Goal: Task Accomplishment & Management: Manage account settings

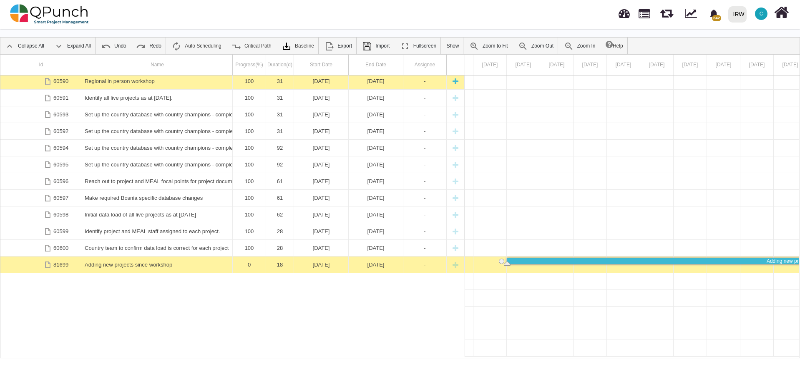
scroll to position [1571, 0]
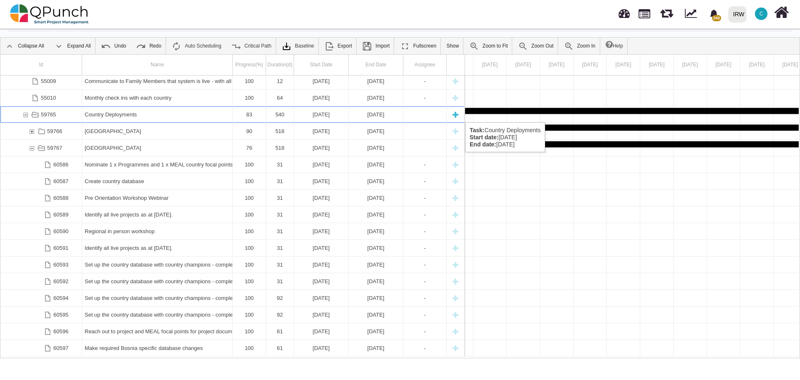
click at [25, 114] on div "59765" at bounding box center [26, 114] width 8 height 16
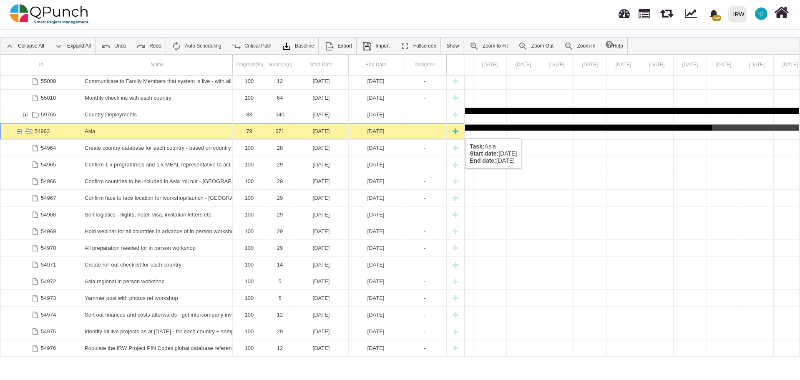
click at [19, 130] on div "54963" at bounding box center [19, 131] width 8 height 16
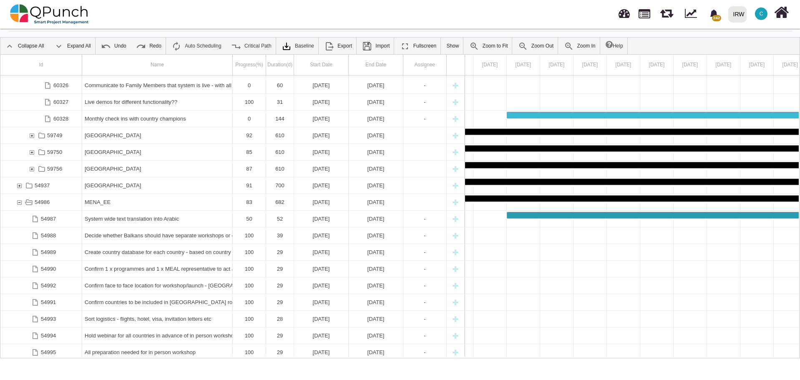
scroll to position [0, 0]
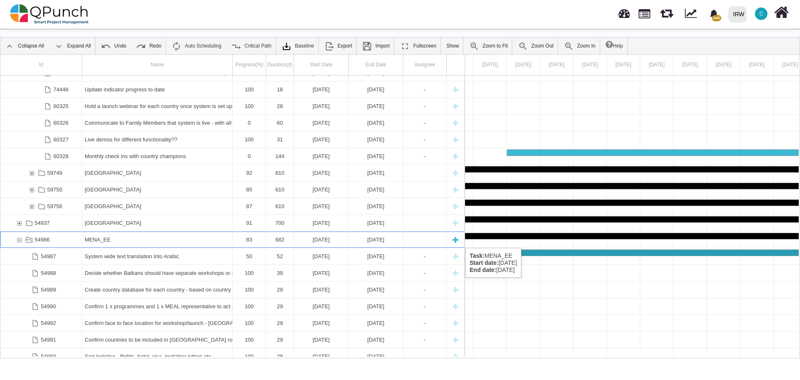
click at [20, 239] on div "54986" at bounding box center [19, 240] width 8 height 16
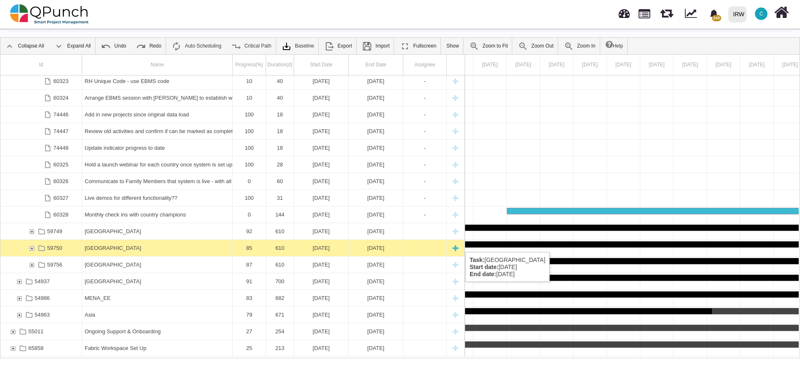
scroll to position [841, 0]
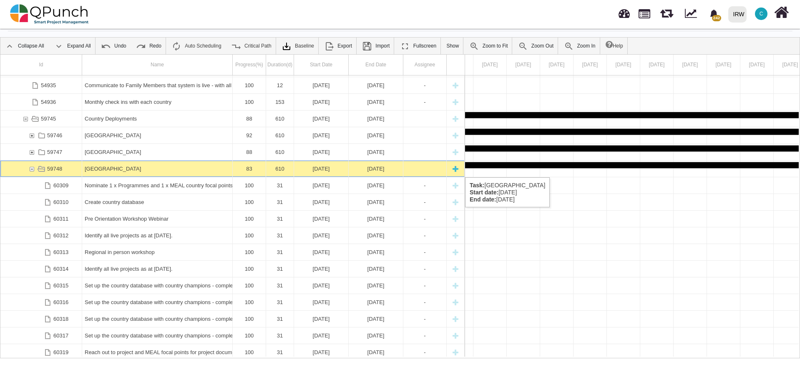
click at [31, 169] on div "59748" at bounding box center [32, 169] width 8 height 16
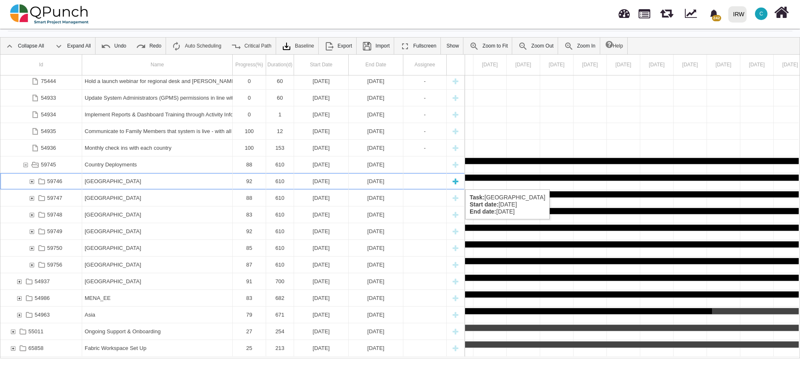
click at [31, 181] on div "59746" at bounding box center [32, 181] width 8 height 16
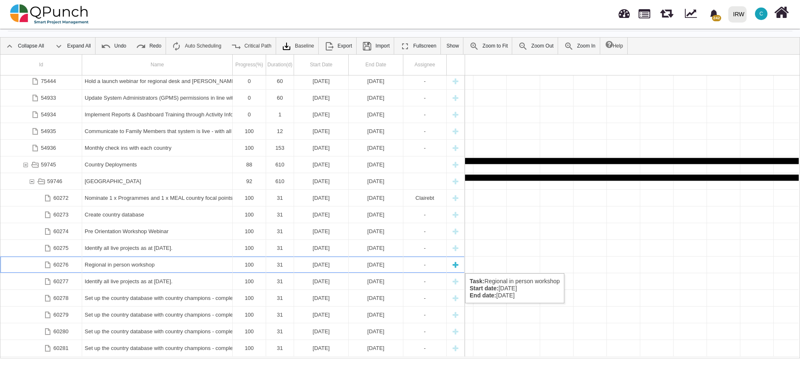
scroll to position [0, 5198]
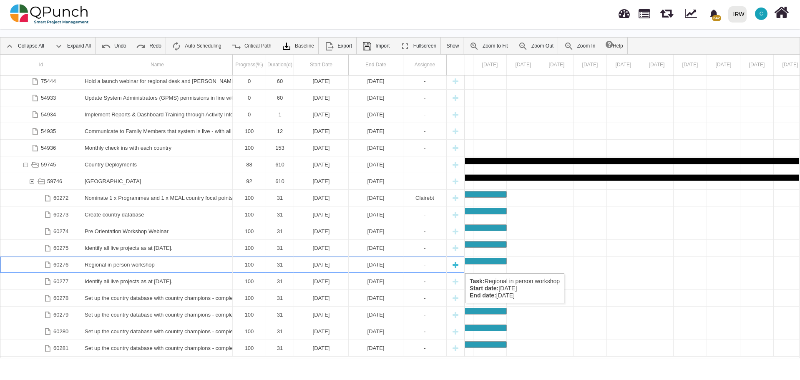
click at [159, 265] on div "Regional in person workshop" at bounding box center [157, 265] width 145 height 16
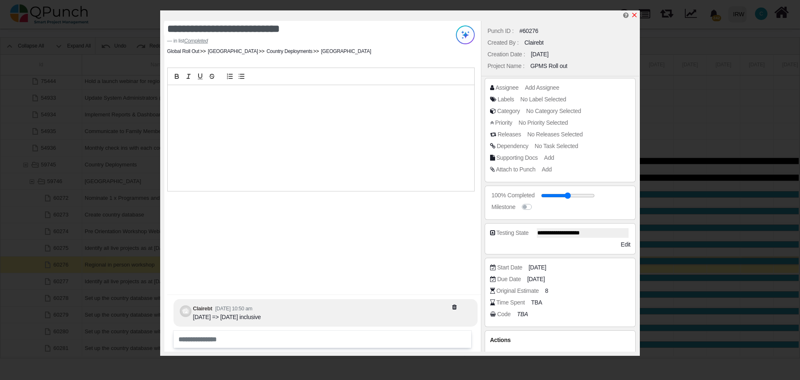
click at [636, 15] on icon "x" at bounding box center [634, 15] width 7 height 7
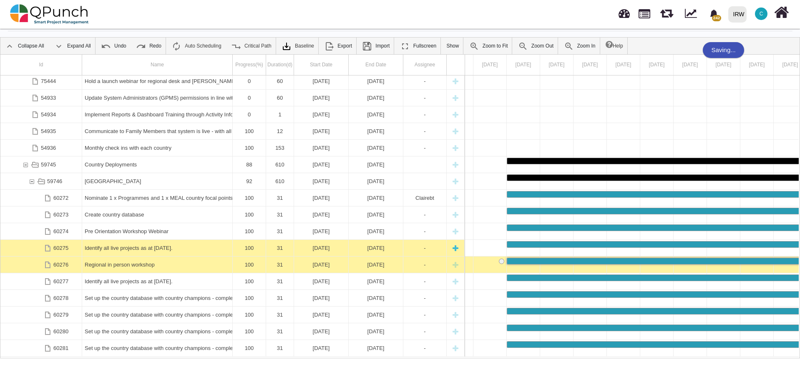
scroll to position [607, 0]
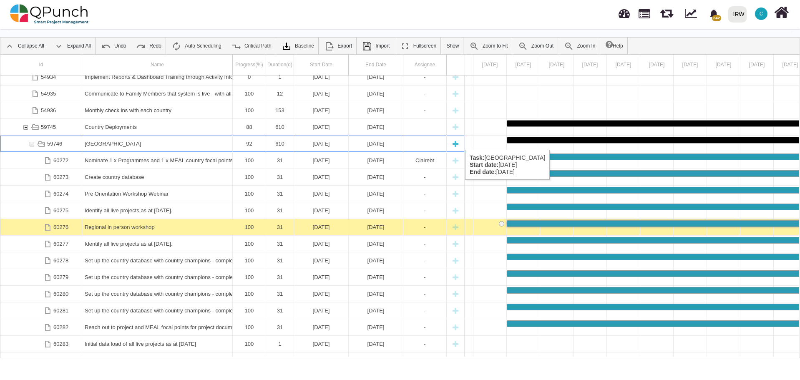
click at [165, 141] on div "[GEOGRAPHIC_DATA]" at bounding box center [157, 144] width 145 height 16
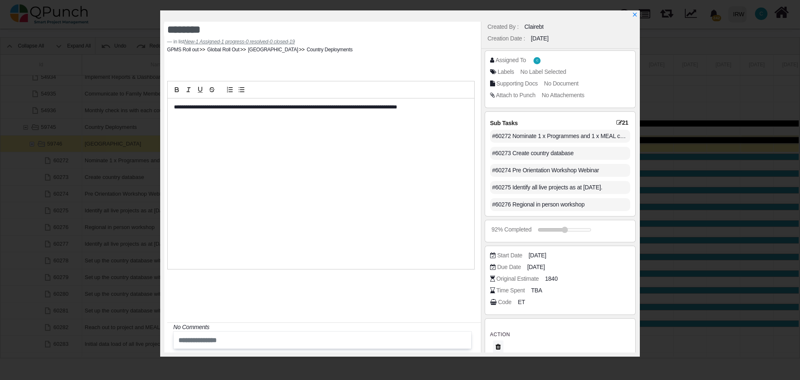
scroll to position [25, 0]
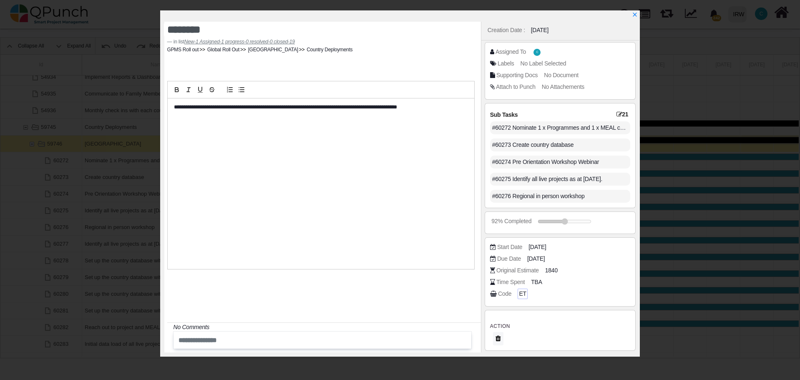
click at [519, 294] on span "ET" at bounding box center [522, 294] width 7 height 9
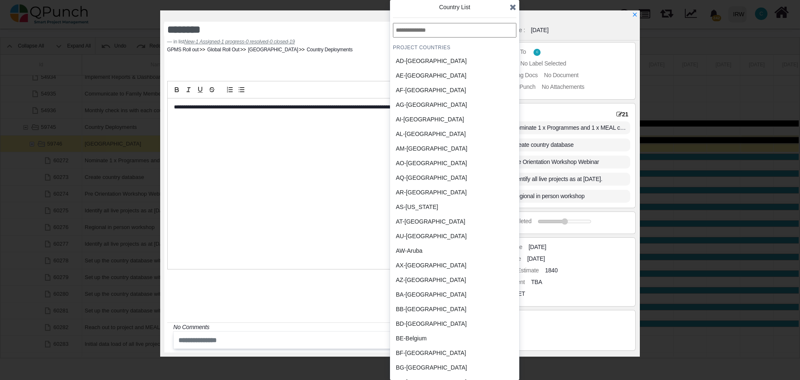
click at [416, 309] on div "BB-[GEOGRAPHIC_DATA]" at bounding box center [435, 309] width 78 height 9
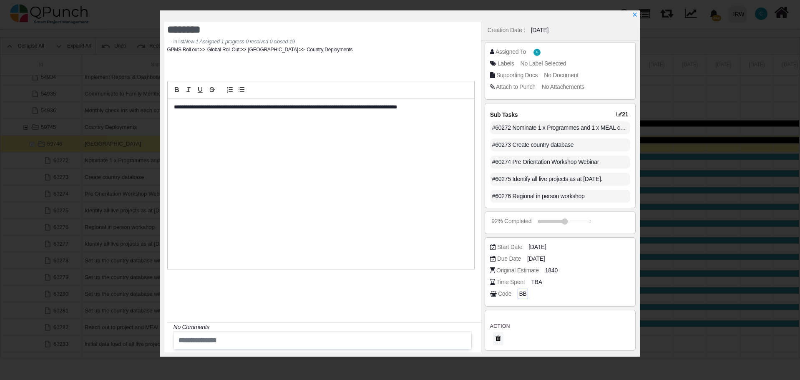
click at [520, 294] on span "BB" at bounding box center [523, 294] width 8 height 9
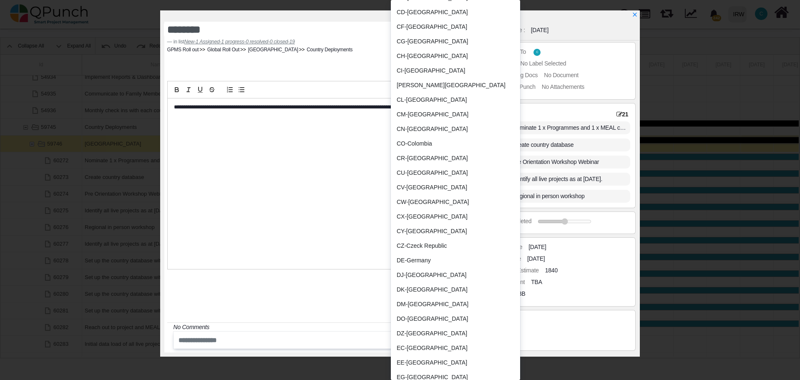
scroll to position [793, 0]
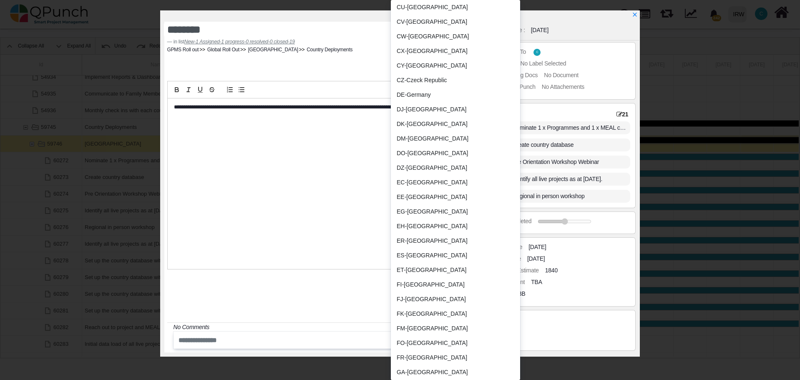
click at [413, 266] on div "ET-[GEOGRAPHIC_DATA]" at bounding box center [436, 270] width 78 height 9
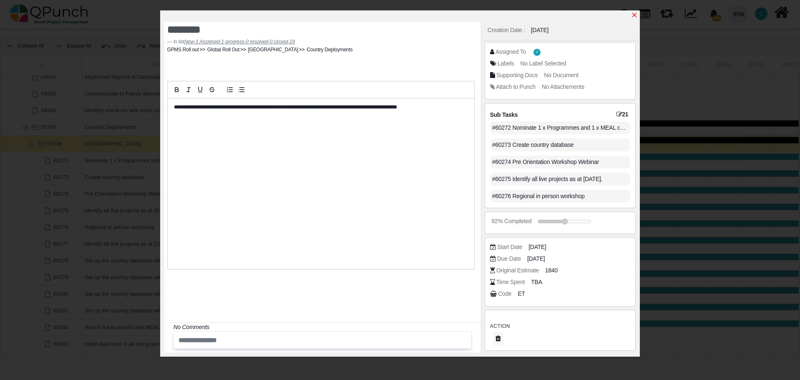
click at [637, 15] on icon "x" at bounding box center [634, 15] width 7 height 7
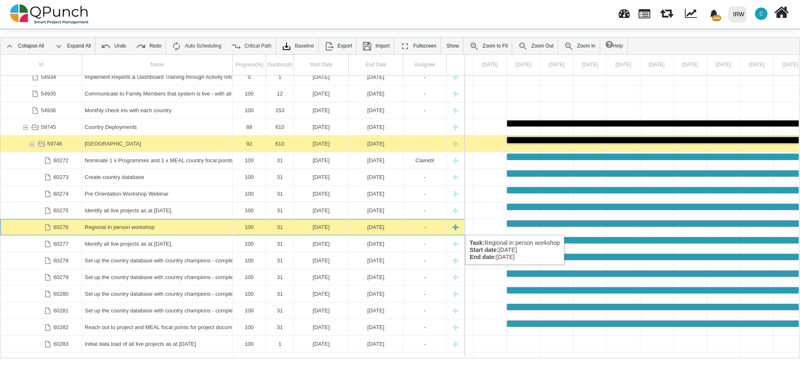
click at [136, 227] on div "Regional in person workshop" at bounding box center [157, 227] width 145 height 16
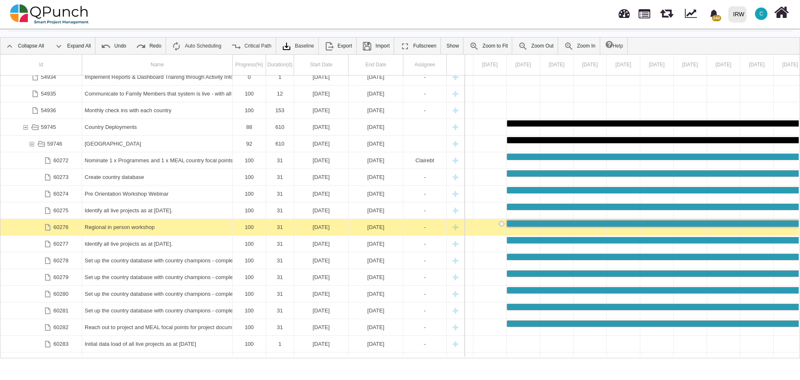
click at [136, 227] on div "Regional in person workshop" at bounding box center [157, 227] width 145 height 16
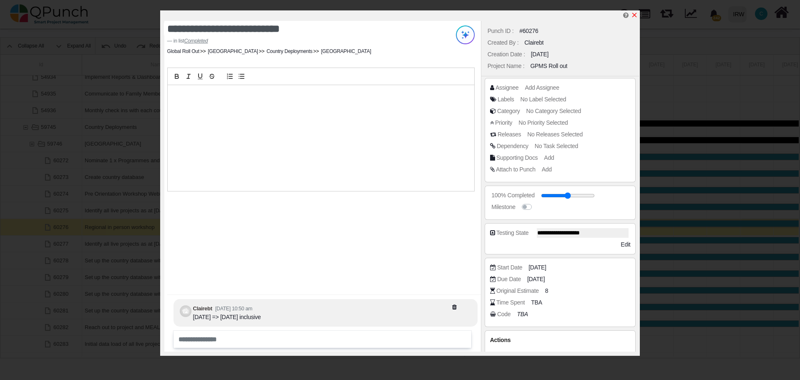
click at [635, 15] on icon "x" at bounding box center [634, 15] width 5 height 5
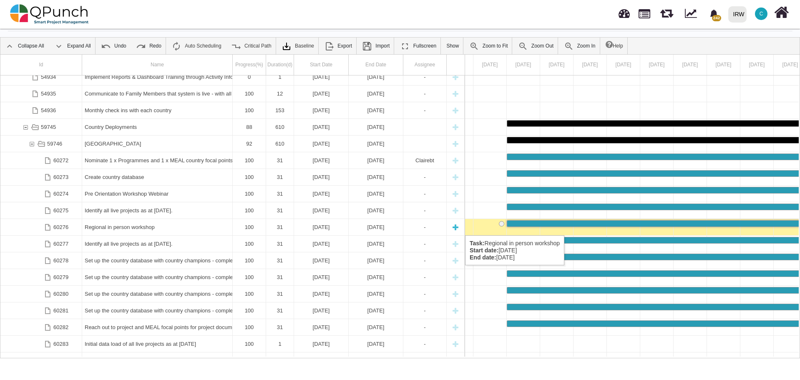
click at [142, 227] on div "Regional in person workshop" at bounding box center [157, 227] width 145 height 16
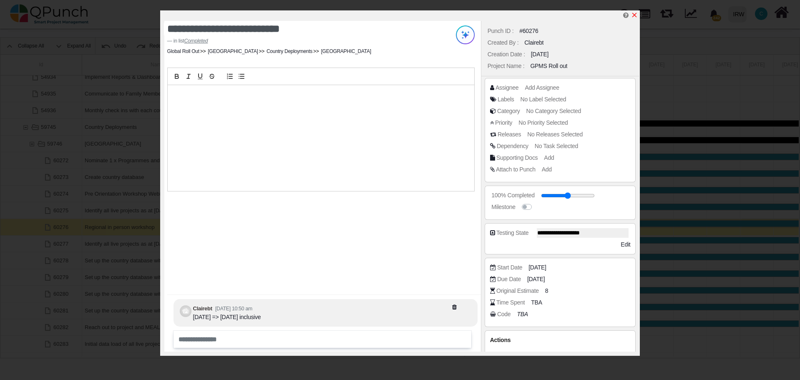
click at [635, 15] on icon "x" at bounding box center [634, 15] width 5 height 5
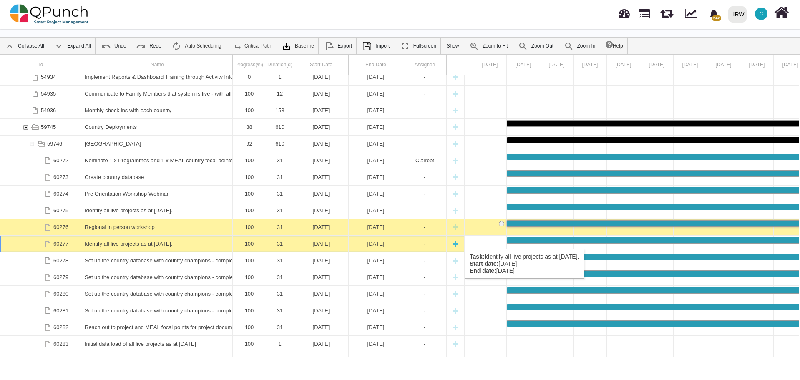
click at [132, 240] on div "Identify all live projects as at [DATE]." at bounding box center [157, 244] width 145 height 16
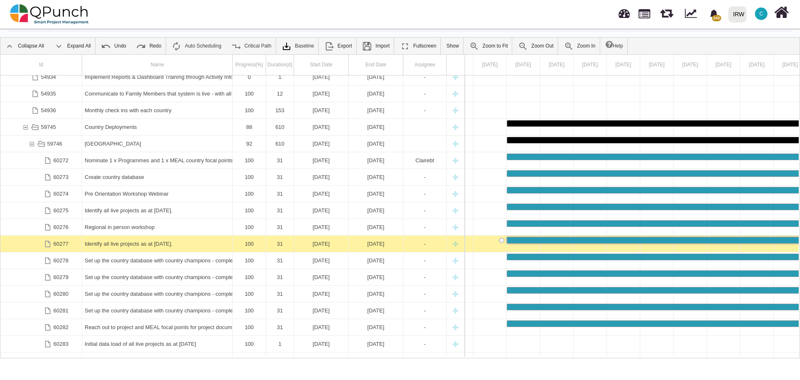
click at [132, 240] on div "Identify all live projects as at [DATE]." at bounding box center [157, 244] width 145 height 16
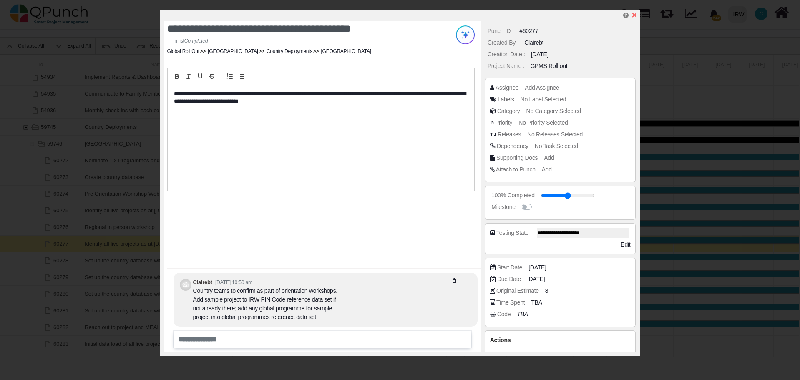
click at [635, 17] on icon "x" at bounding box center [634, 15] width 7 height 7
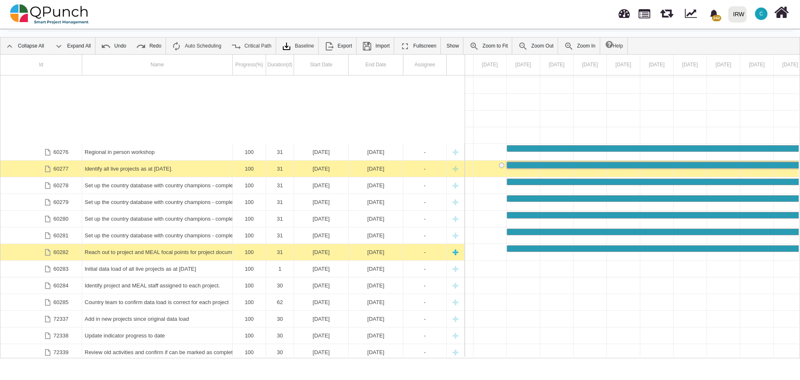
scroll to position [758, 0]
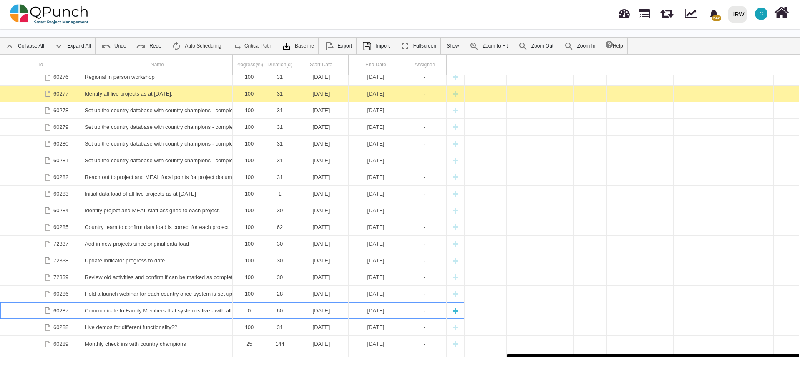
click at [177, 310] on div "Communicate to Family Members that system is live - with all the caveats as nee…" at bounding box center [157, 310] width 145 height 16
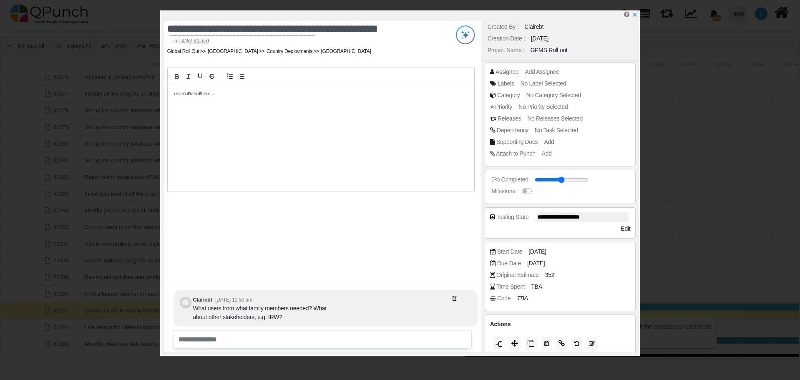
scroll to position [22, 0]
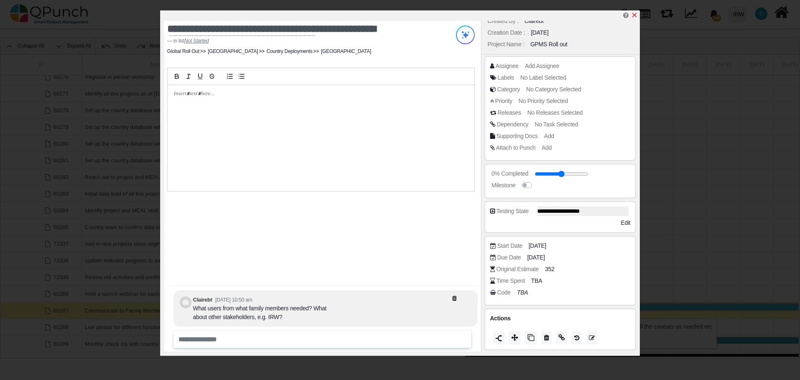
click at [636, 16] on icon "x" at bounding box center [634, 15] width 7 height 7
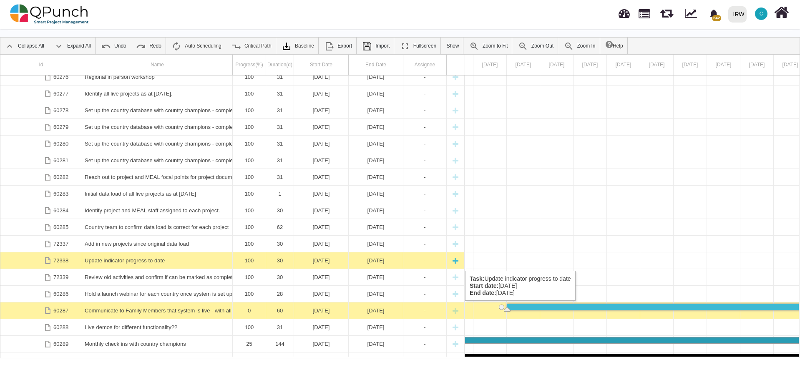
scroll to position [795, 0]
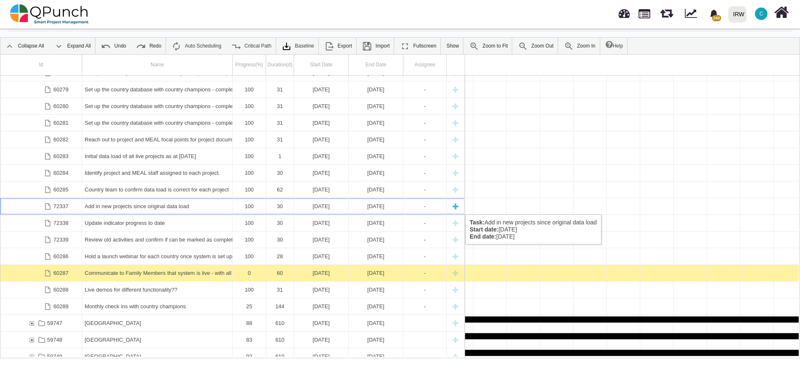
click at [106, 206] on div "Add in new projects since original data load" at bounding box center [157, 206] width 145 height 16
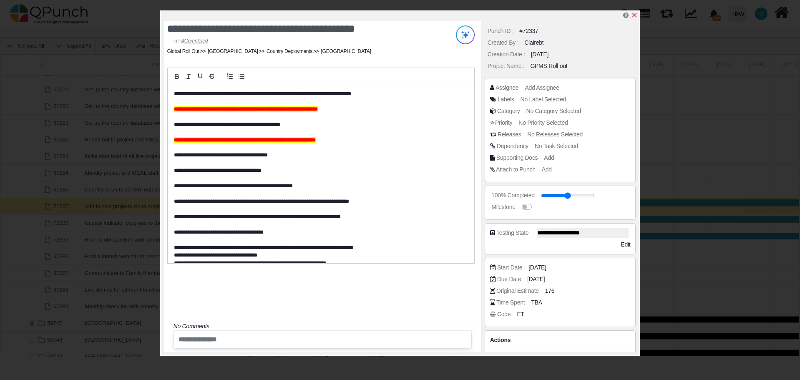
click at [637, 15] on icon "x" at bounding box center [634, 15] width 7 height 7
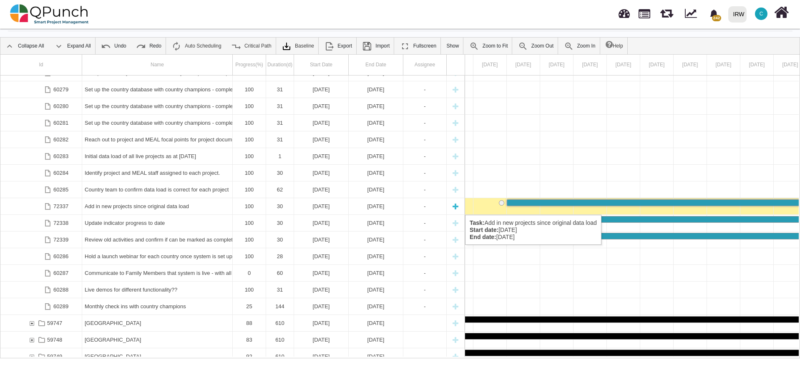
click at [158, 206] on div "Add in new projects since original data load" at bounding box center [157, 206] width 145 height 16
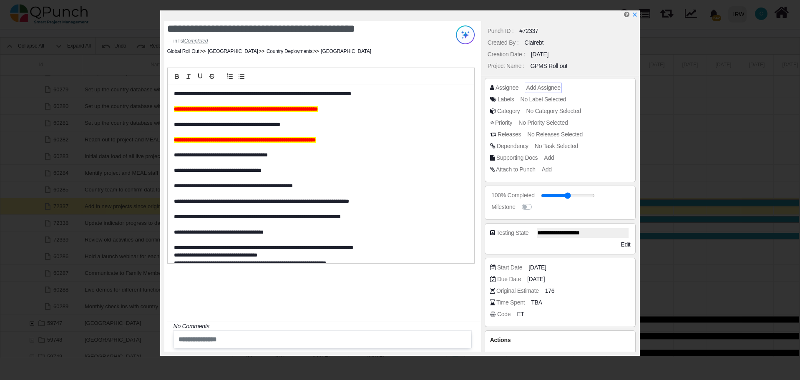
click at [552, 88] on span "Add Assignee" at bounding box center [543, 87] width 34 height 7
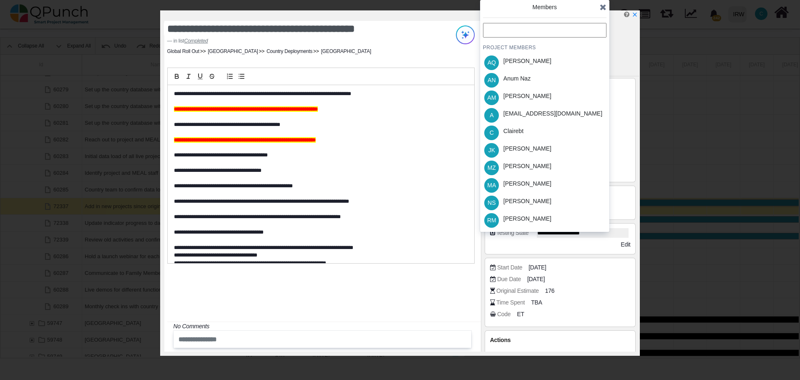
click at [529, 31] on input "text" at bounding box center [544, 30] width 123 height 15
click at [516, 135] on div "Clairebt" at bounding box center [514, 131] width 20 height 9
click at [601, 9] on icon at bounding box center [603, 7] width 7 height 8
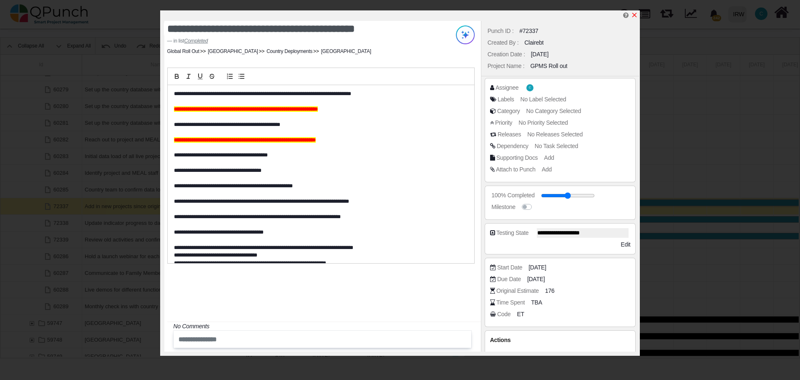
click at [637, 15] on icon "x" at bounding box center [634, 15] width 7 height 7
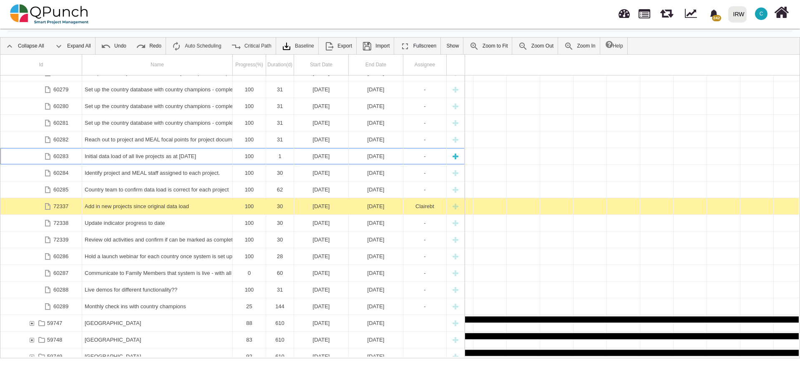
click at [158, 155] on div "Initial data load of all live projects as at [DATE]" at bounding box center [157, 156] width 145 height 16
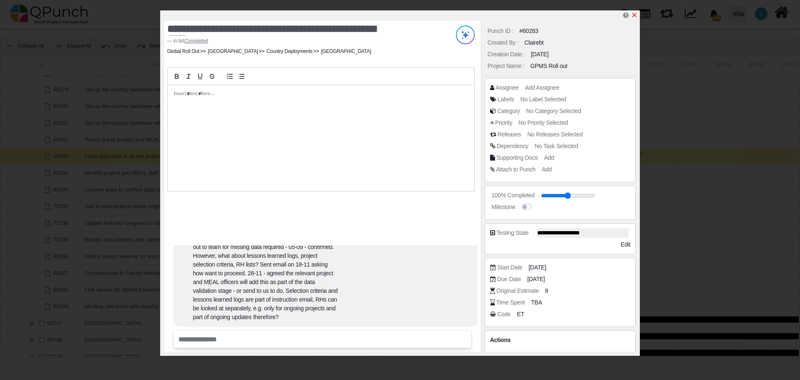
click at [635, 17] on icon "x" at bounding box center [634, 15] width 7 height 7
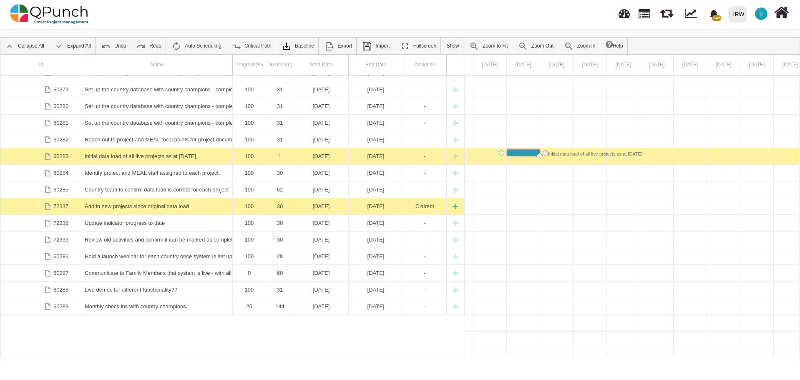
scroll to position [720, 0]
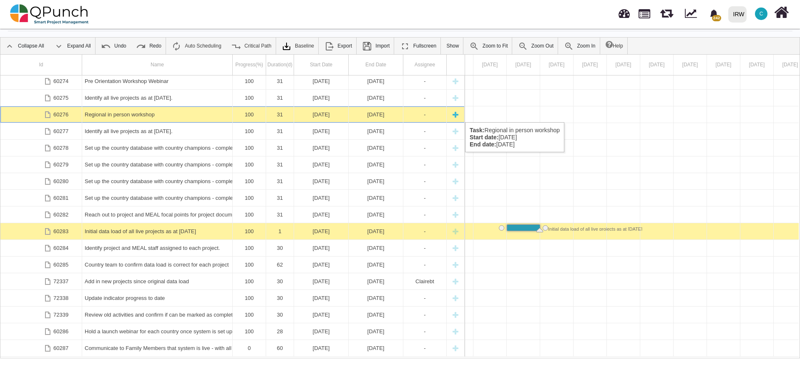
click at [111, 114] on div "Regional in person workshop" at bounding box center [157, 114] width 145 height 16
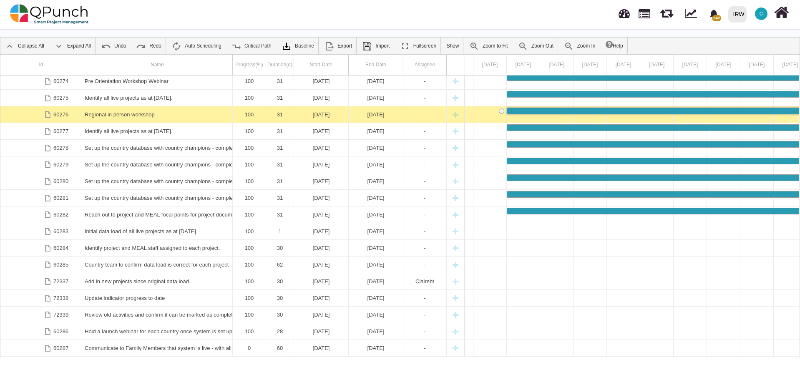
click at [111, 114] on div "Regional in person workshop" at bounding box center [157, 114] width 145 height 16
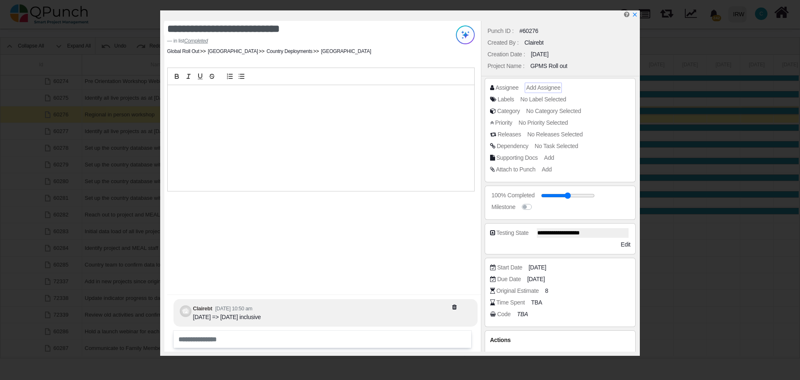
click at [536, 88] on span "Add Assignee" at bounding box center [543, 87] width 34 height 7
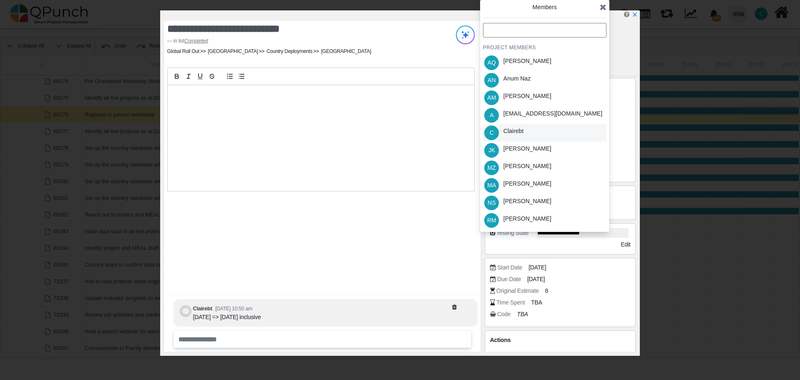
click at [521, 132] on div "Clairebt" at bounding box center [514, 131] width 20 height 9
click at [409, 222] on div "**********" at bounding box center [322, 186] width 317 height 331
click at [606, 6] on icon at bounding box center [603, 7] width 7 height 8
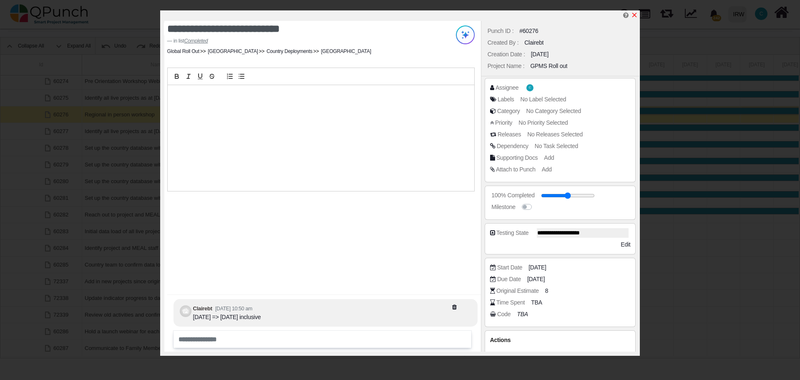
click at [635, 17] on icon "x" at bounding box center [634, 15] width 7 height 7
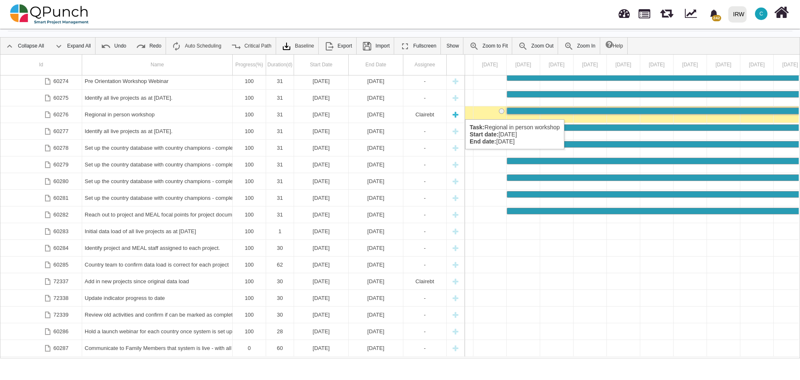
click at [166, 111] on div "Regional in person workshop" at bounding box center [157, 114] width 145 height 16
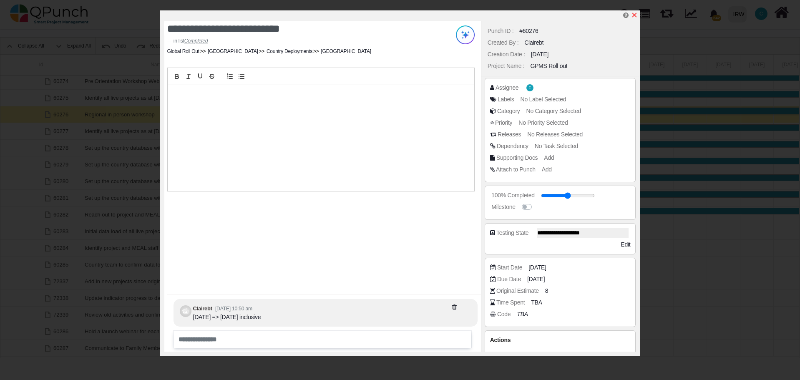
click at [635, 16] on icon "x" at bounding box center [634, 15] width 5 height 5
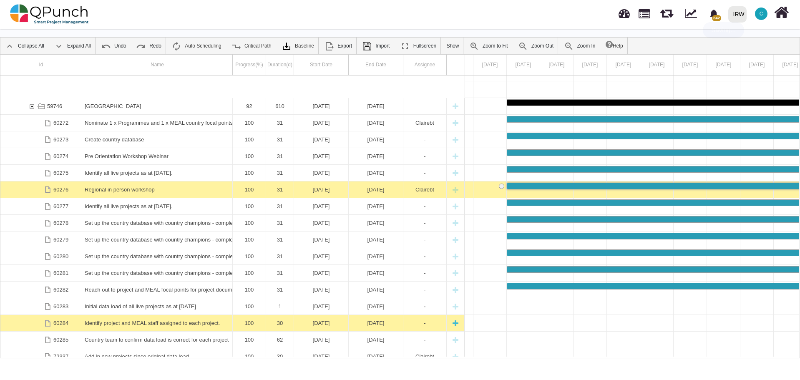
scroll to position [607, 0]
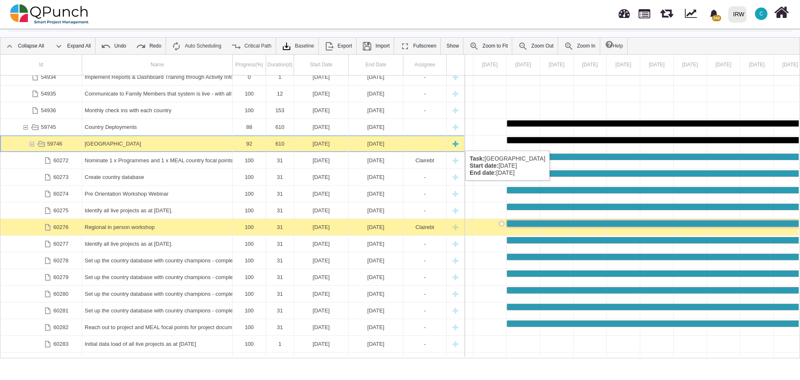
click at [115, 142] on div "[GEOGRAPHIC_DATA]" at bounding box center [157, 144] width 145 height 16
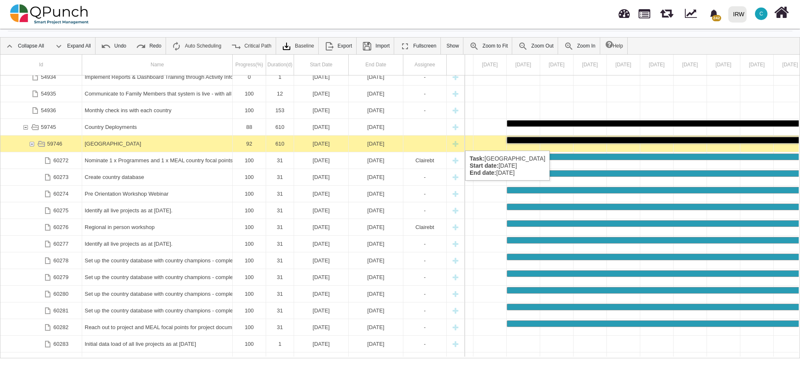
click at [115, 142] on div "[GEOGRAPHIC_DATA]" at bounding box center [157, 144] width 145 height 16
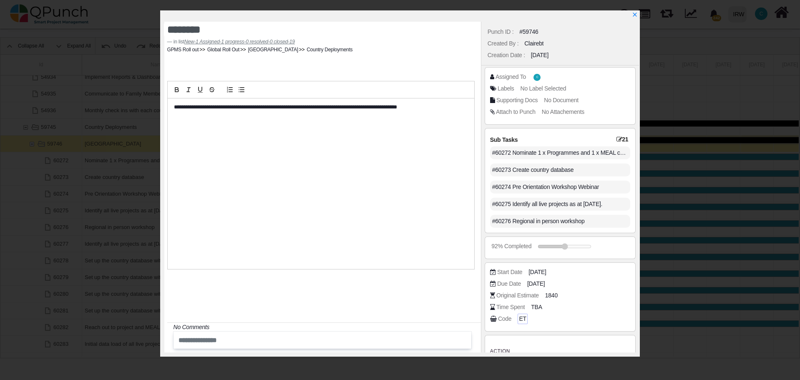
click at [522, 319] on span "ET" at bounding box center [522, 319] width 7 height 9
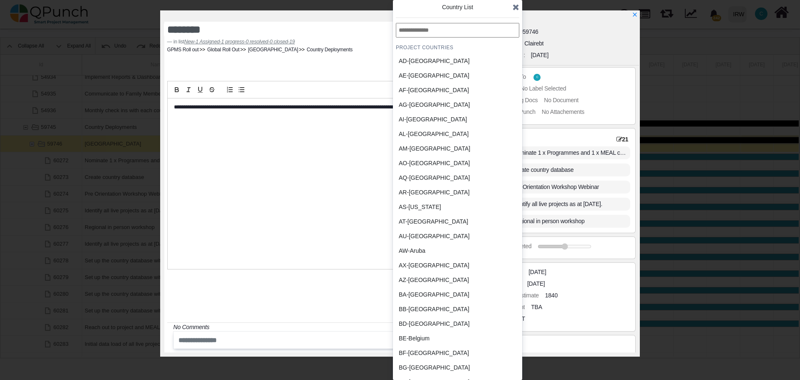
click at [434, 308] on div "BB-[GEOGRAPHIC_DATA]" at bounding box center [438, 309] width 78 height 9
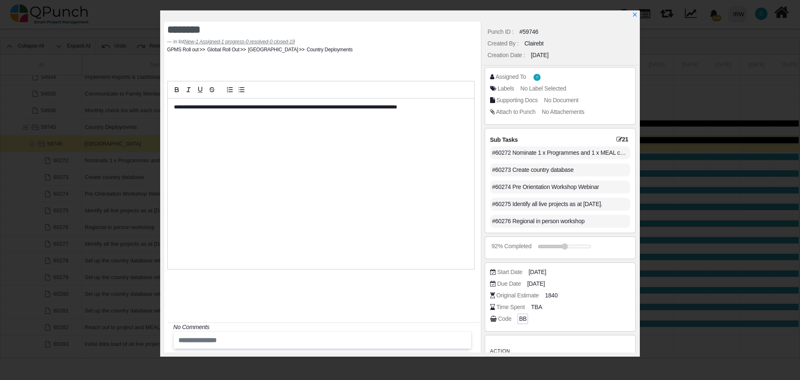
click at [520, 319] on span "BB" at bounding box center [523, 319] width 8 height 9
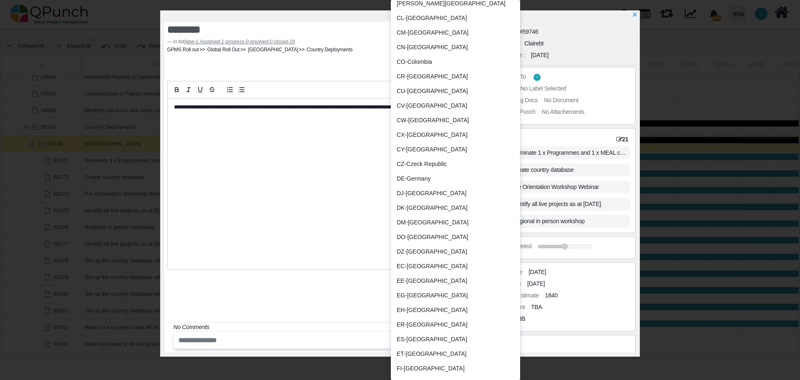
scroll to position [709, 0]
click at [418, 349] on div "ET-[GEOGRAPHIC_DATA]" at bounding box center [436, 353] width 78 height 9
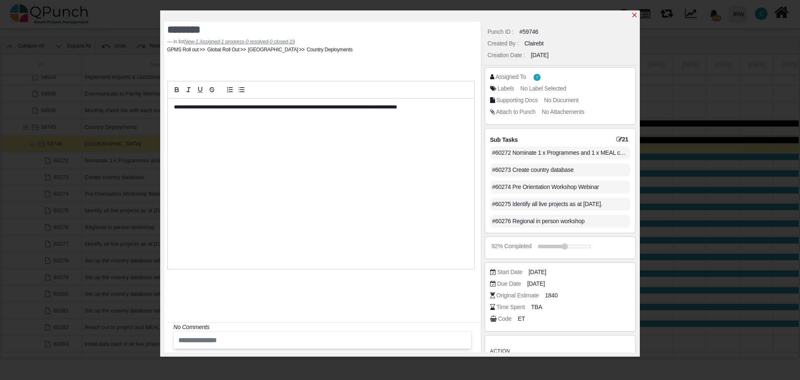
click at [635, 17] on icon "x" at bounding box center [634, 15] width 7 height 7
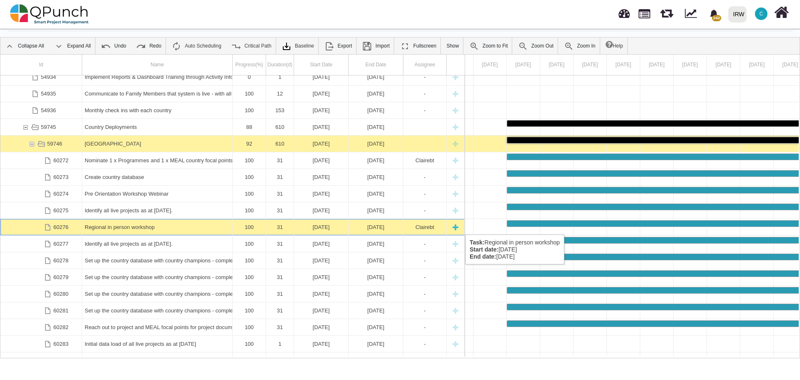
click at [169, 226] on div "Regional in person workshop" at bounding box center [157, 227] width 145 height 16
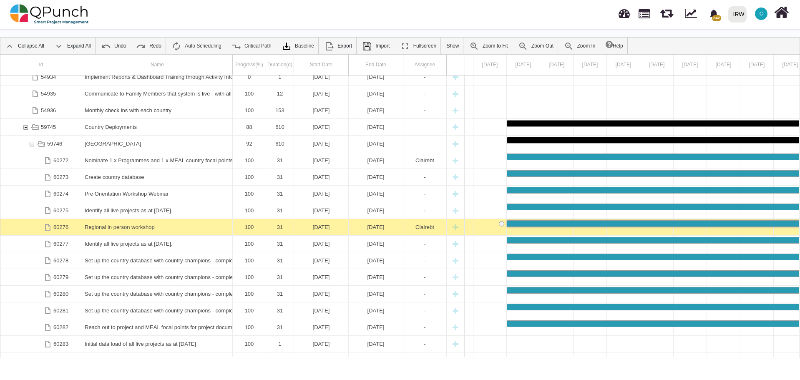
click at [169, 226] on div "Regional in person workshop" at bounding box center [157, 227] width 145 height 16
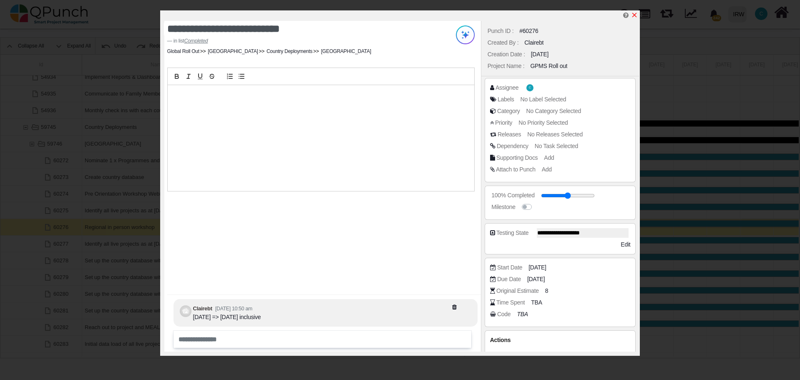
click at [635, 15] on icon "x" at bounding box center [634, 15] width 5 height 5
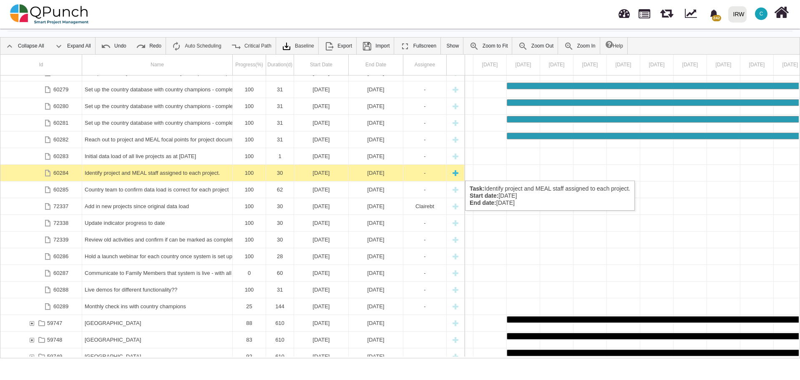
scroll to position [833, 0]
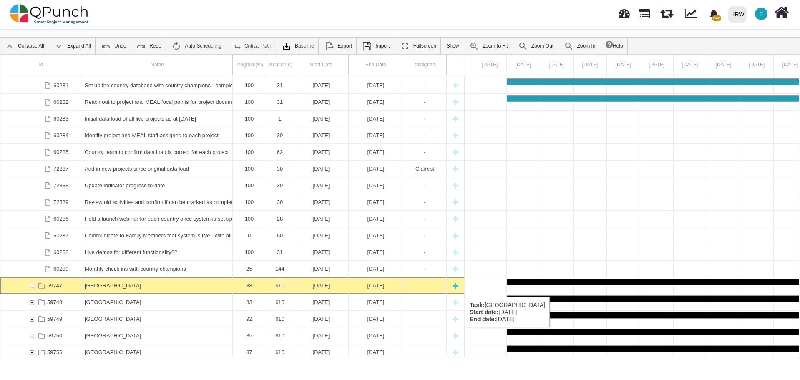
click at [130, 289] on div "[GEOGRAPHIC_DATA]" at bounding box center [157, 285] width 145 height 16
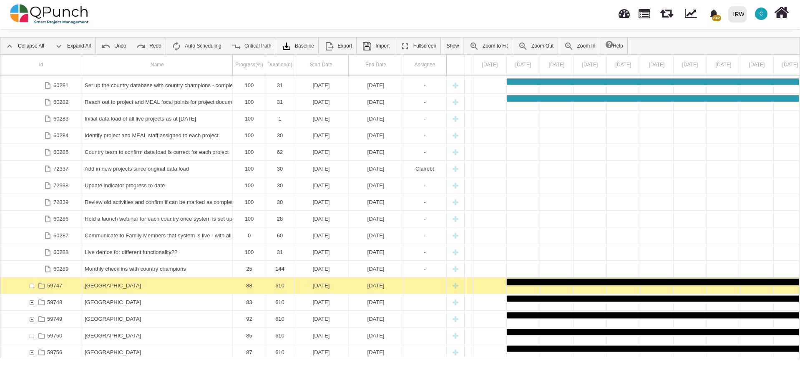
click at [130, 289] on div "[GEOGRAPHIC_DATA]" at bounding box center [157, 285] width 145 height 16
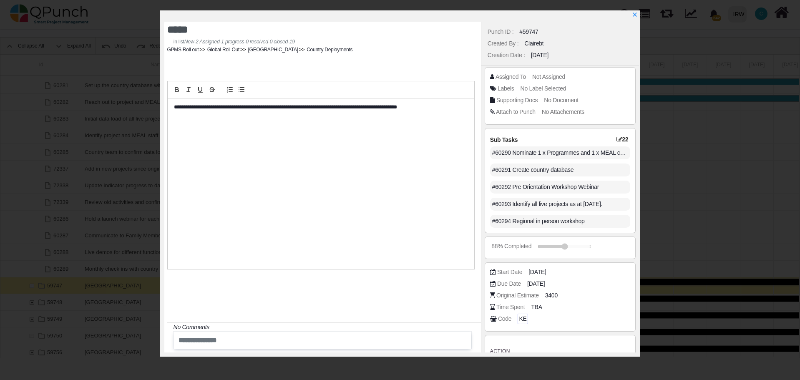
click at [521, 317] on span "KE" at bounding box center [523, 319] width 8 height 9
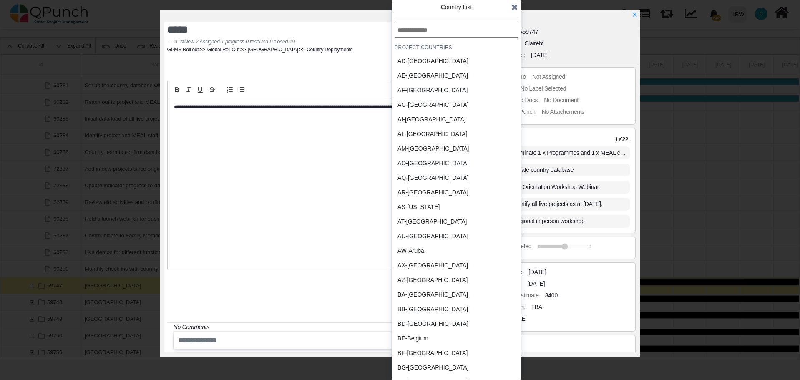
click at [420, 310] on div "BB-[GEOGRAPHIC_DATA]" at bounding box center [437, 309] width 78 height 9
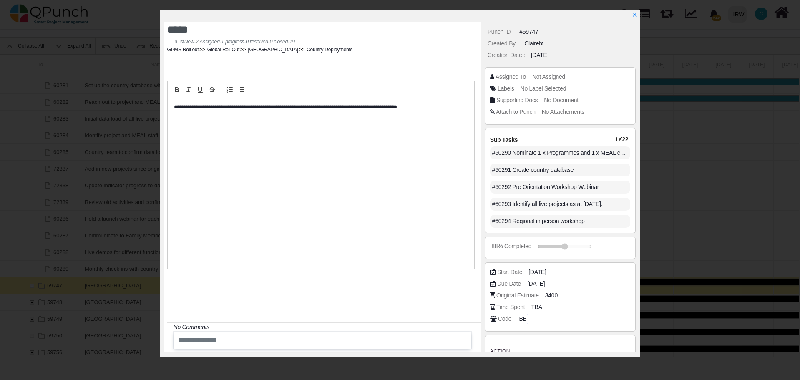
click at [520, 319] on span "BB" at bounding box center [523, 319] width 8 height 9
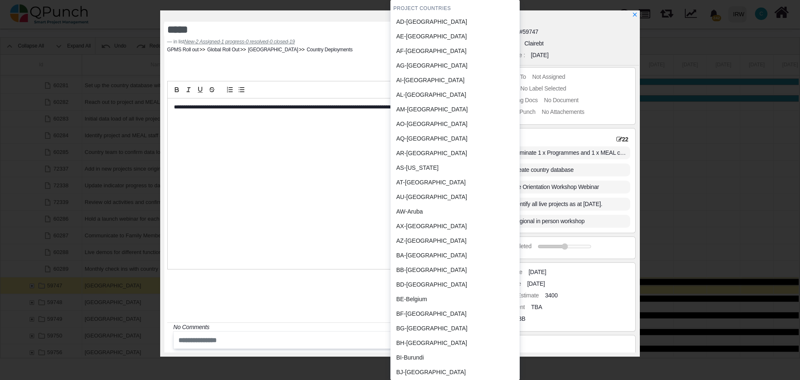
scroll to position [0, 0]
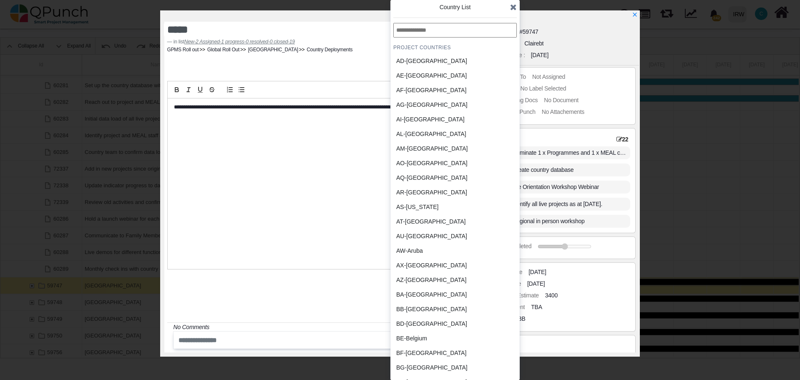
click at [428, 33] on input "text" at bounding box center [454, 30] width 123 height 15
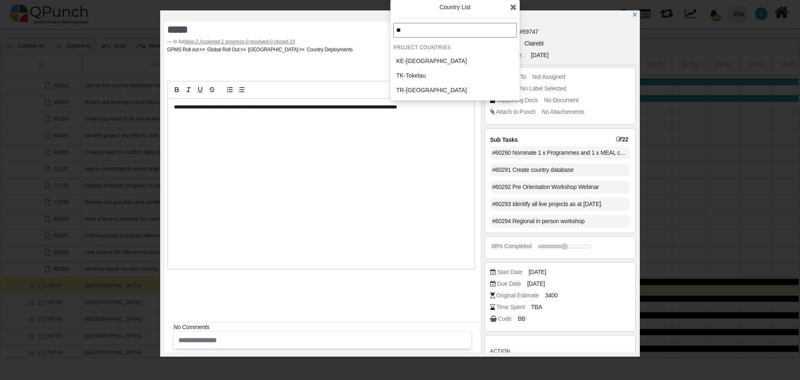
type input "**"
click at [418, 60] on div "KE-[GEOGRAPHIC_DATA]" at bounding box center [435, 61] width 78 height 9
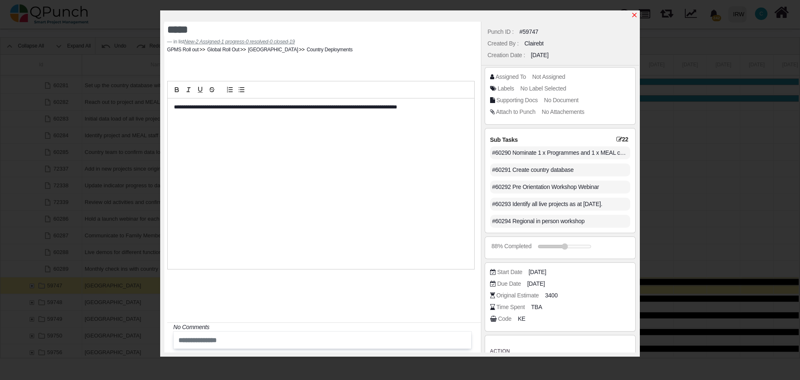
click at [635, 14] on icon "x" at bounding box center [634, 15] width 7 height 7
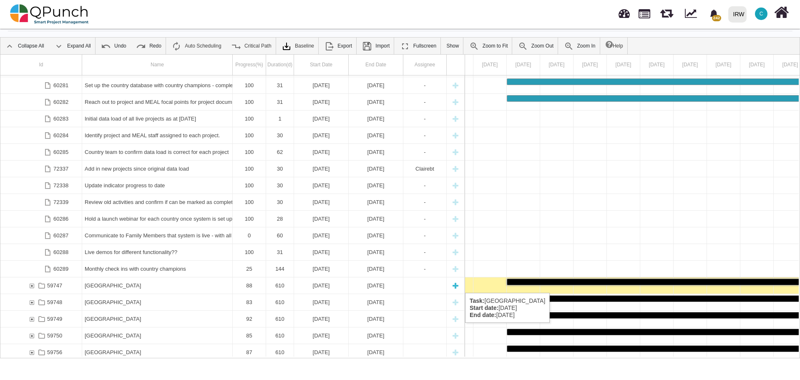
click at [32, 285] on div "59747" at bounding box center [32, 285] width 8 height 16
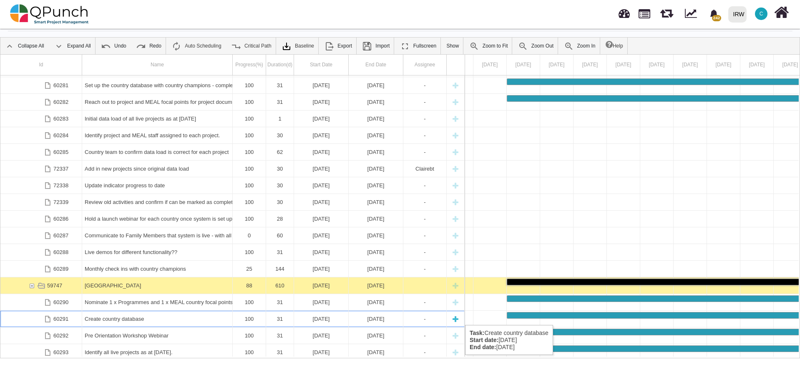
click at [139, 317] on div "Create country database" at bounding box center [157, 319] width 145 height 16
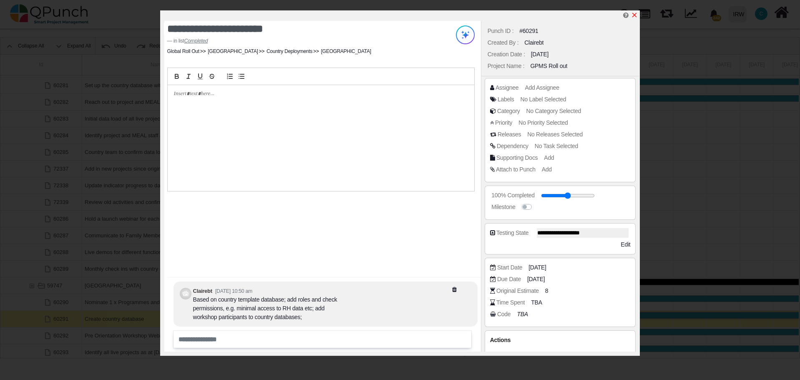
click at [636, 14] on icon "x" at bounding box center [634, 15] width 5 height 5
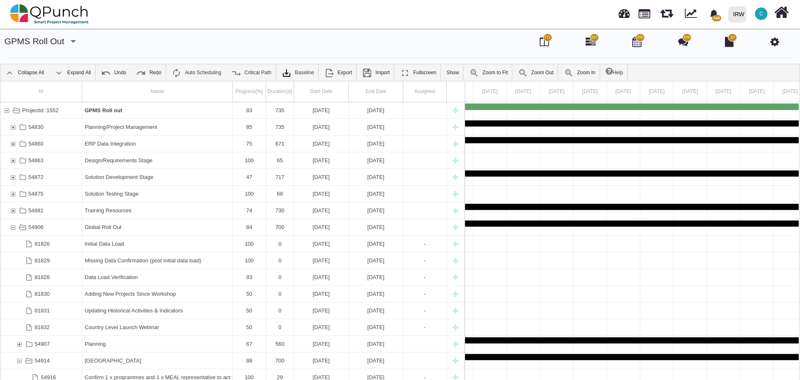
click at [777, 41] on icon at bounding box center [775, 42] width 9 height 10
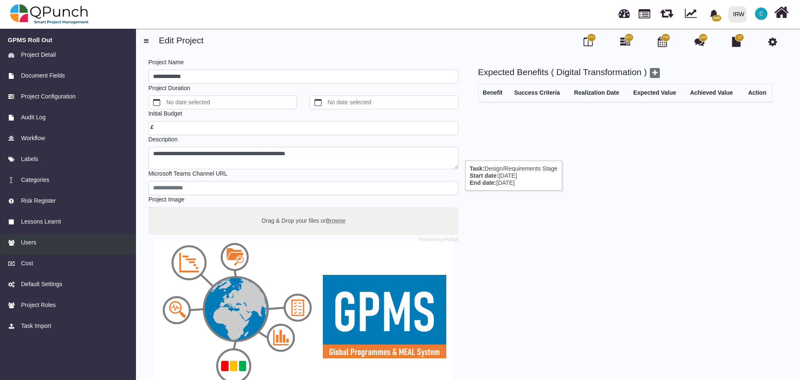
click at [41, 244] on div "Users" at bounding box center [68, 242] width 121 height 9
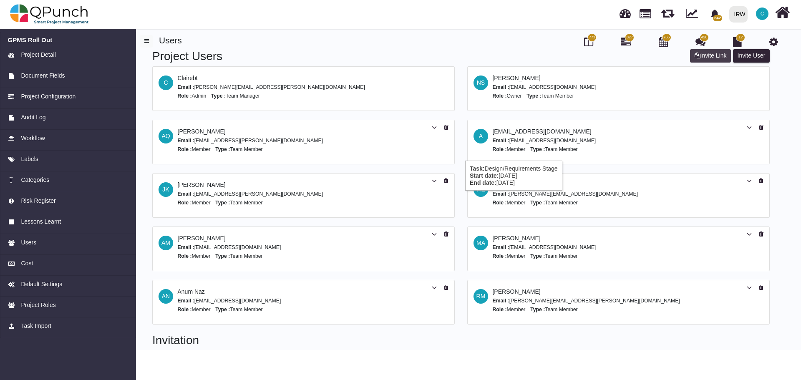
click at [721, 54] on button "Invite Link" at bounding box center [710, 55] width 41 height 13
click at [758, 58] on button "Invite User" at bounding box center [751, 55] width 37 height 13
select select "*"
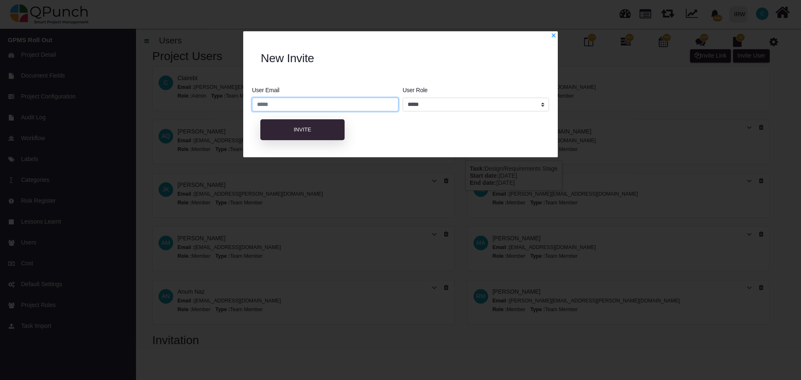
click at [358, 104] on input "email" at bounding box center [325, 105] width 146 height 14
paste input "**********"
type input "**********"
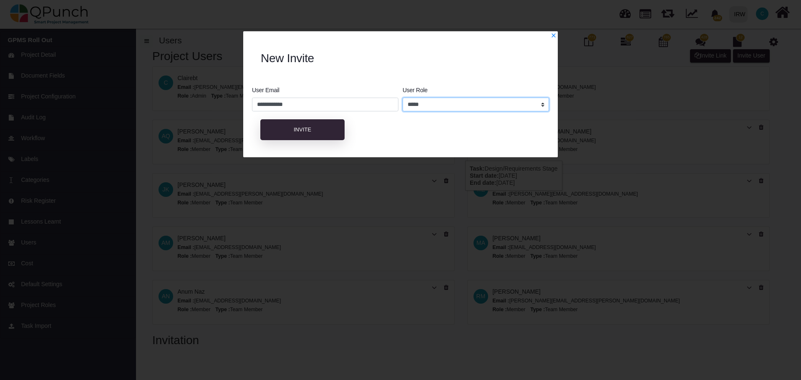
click at [528, 105] on select "**********" at bounding box center [476, 105] width 146 height 14
click at [403, 98] on select "**********" at bounding box center [476, 105] width 146 height 14
click at [496, 110] on select "**********" at bounding box center [476, 105] width 146 height 14
click at [552, 37] on icon "x" at bounding box center [554, 36] width 6 height 6
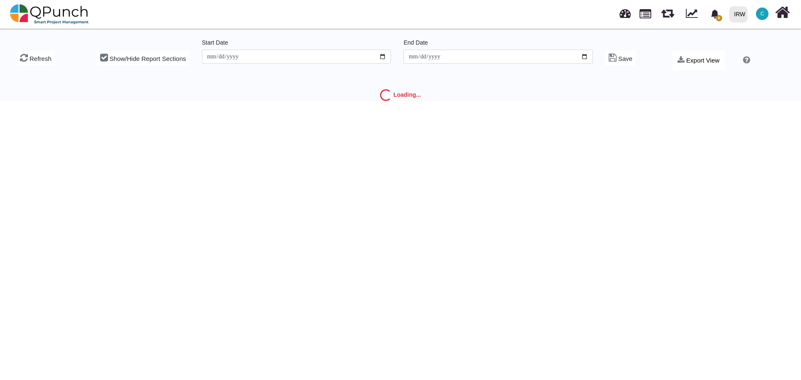
type input "**********"
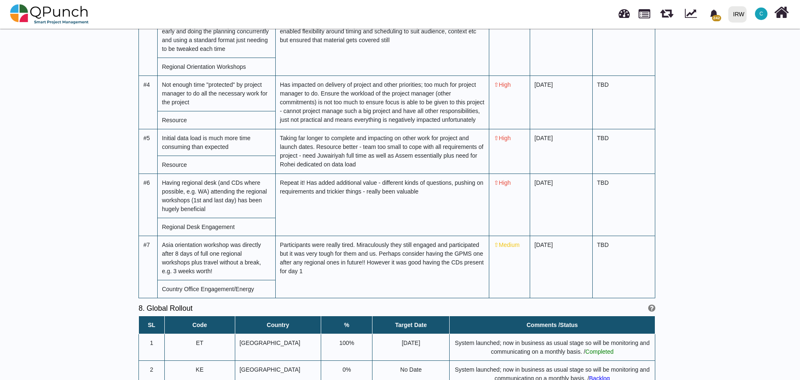
scroll to position [3004, 0]
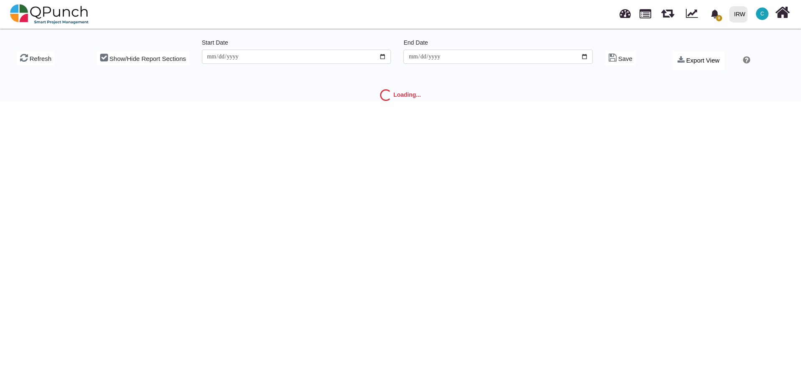
type input "**********"
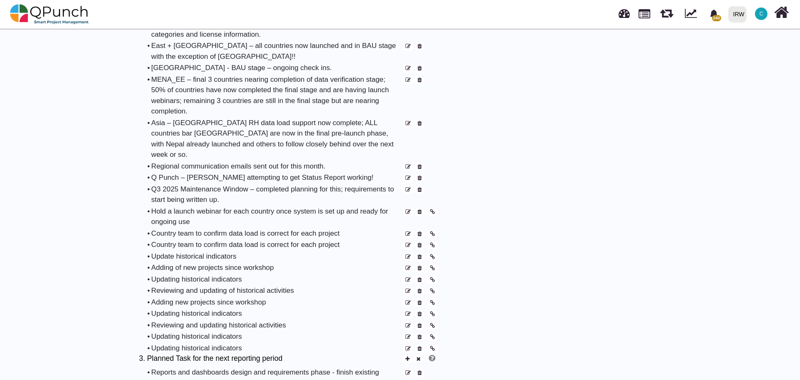
scroll to position [584, 0]
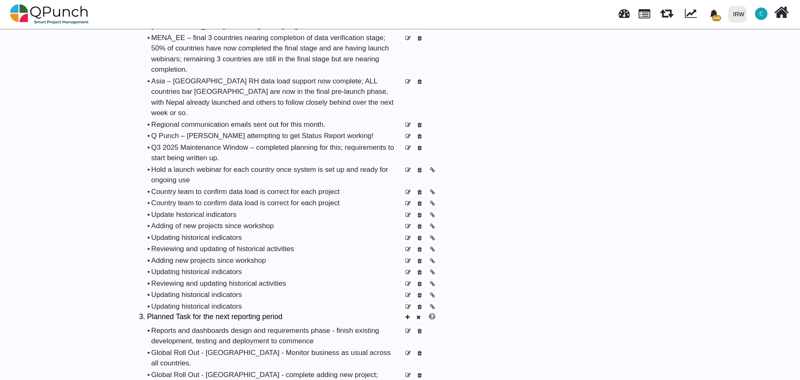
click at [420, 168] on icon at bounding box center [420, 170] width 4 height 5
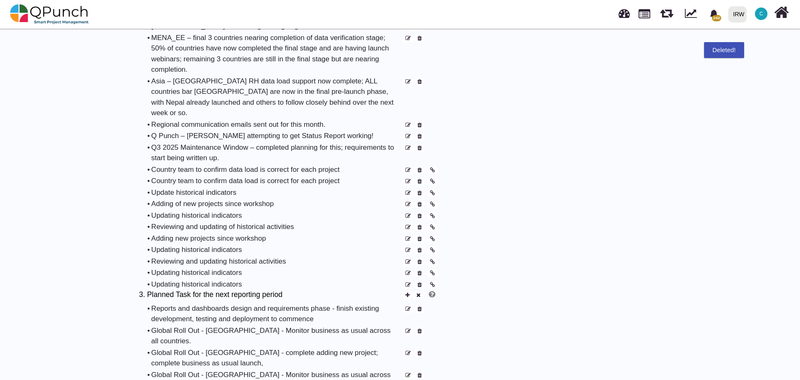
click at [419, 168] on icon at bounding box center [420, 170] width 4 height 5
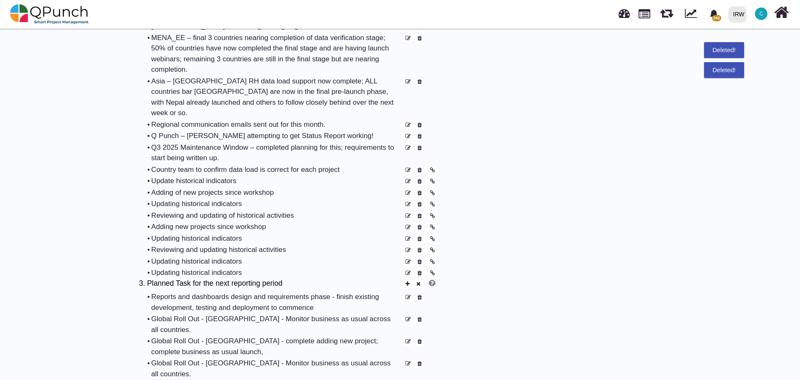
click at [419, 168] on icon at bounding box center [420, 170] width 4 height 5
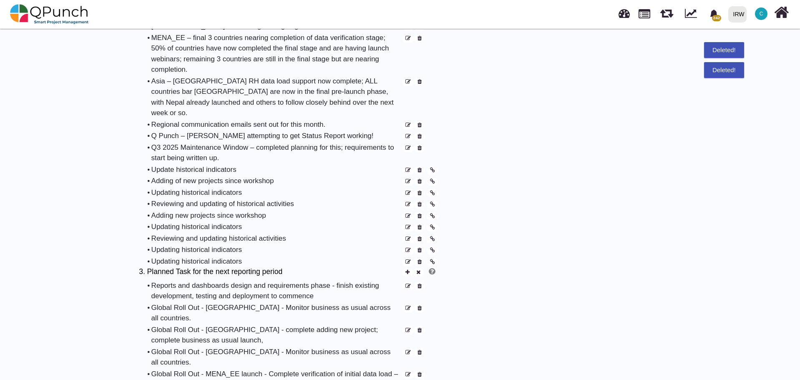
click at [419, 168] on icon at bounding box center [420, 170] width 4 height 5
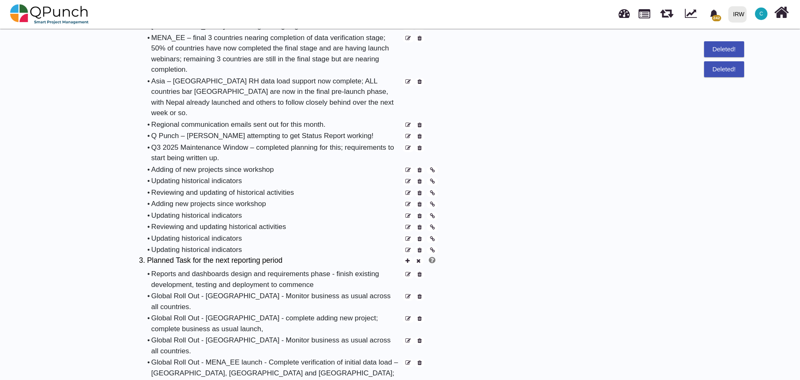
click at [419, 168] on icon at bounding box center [420, 170] width 4 height 5
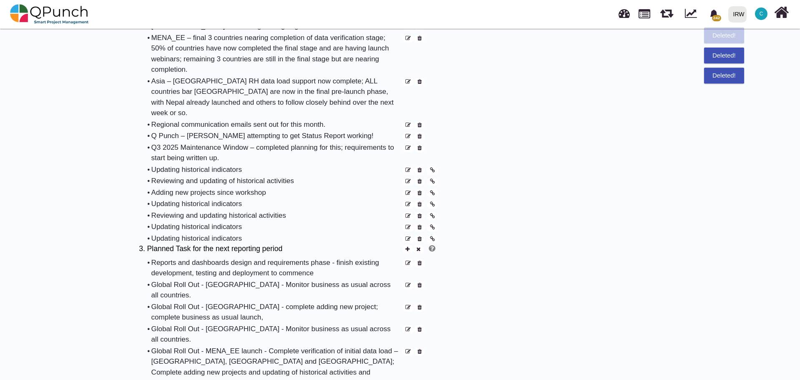
click at [419, 168] on icon at bounding box center [420, 170] width 4 height 5
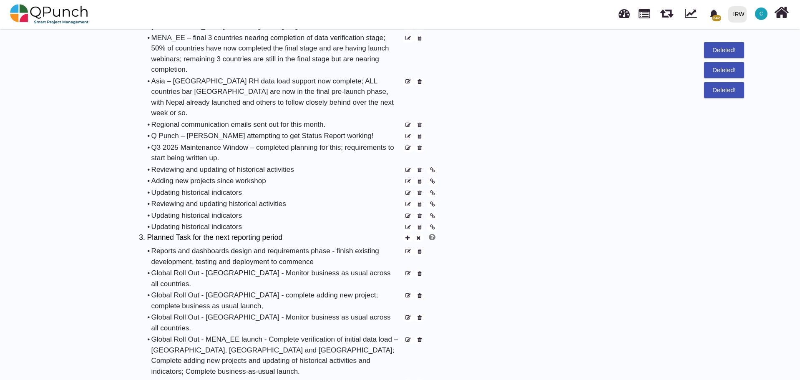
click at [419, 168] on icon at bounding box center [420, 170] width 4 height 5
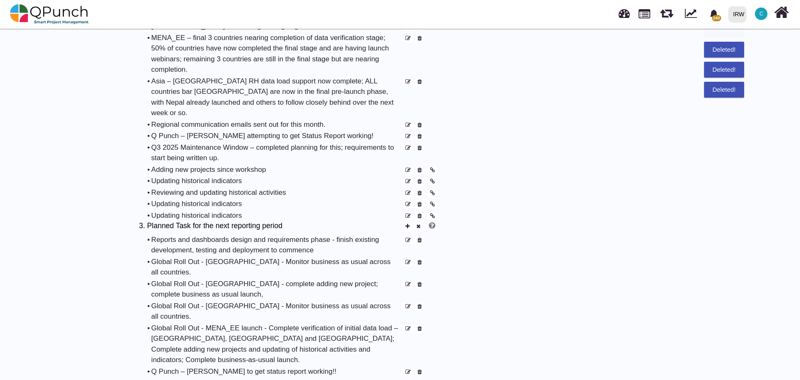
click at [419, 168] on icon at bounding box center [420, 170] width 4 height 5
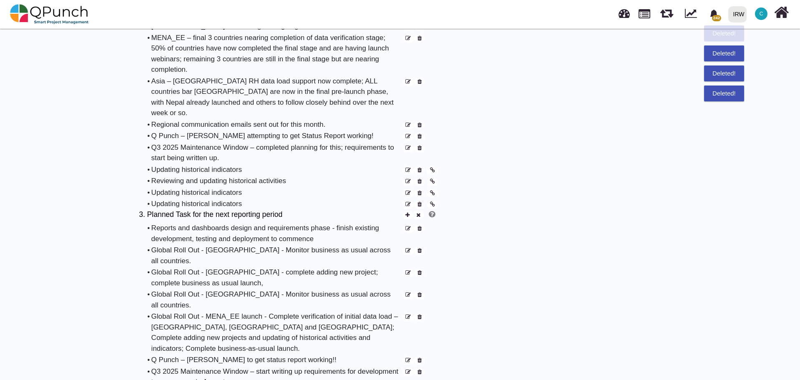
click at [419, 168] on icon at bounding box center [420, 170] width 4 height 5
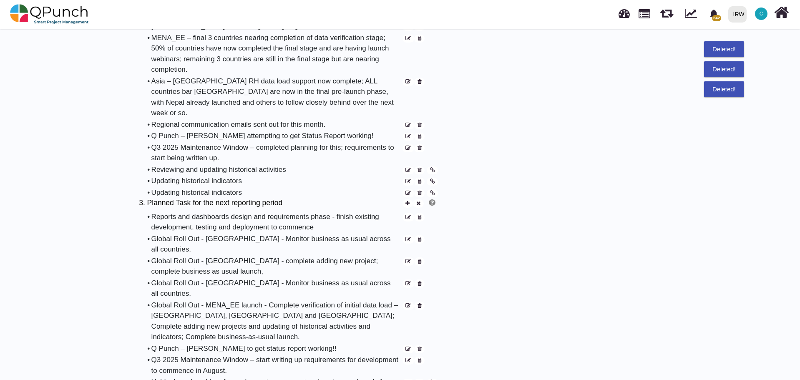
click at [419, 168] on icon at bounding box center [420, 170] width 4 height 5
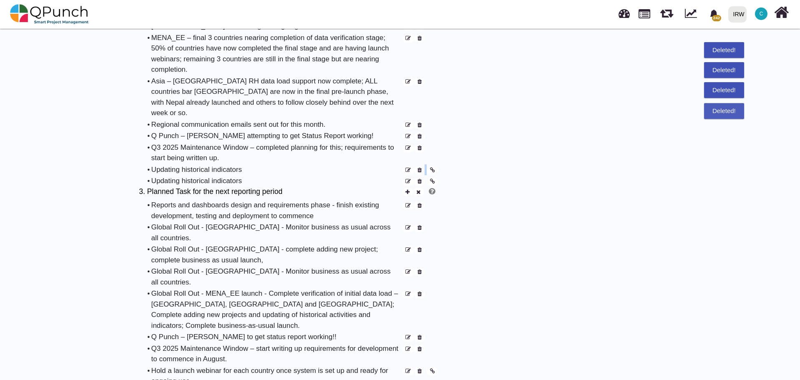
click at [419, 168] on icon at bounding box center [420, 170] width 4 height 5
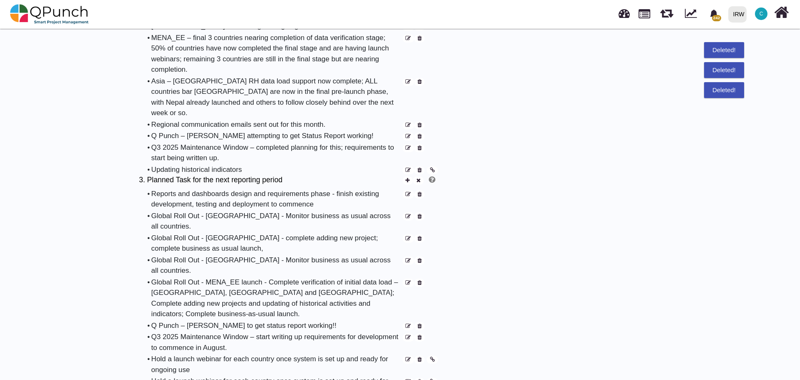
click at [419, 168] on icon at bounding box center [420, 170] width 4 height 5
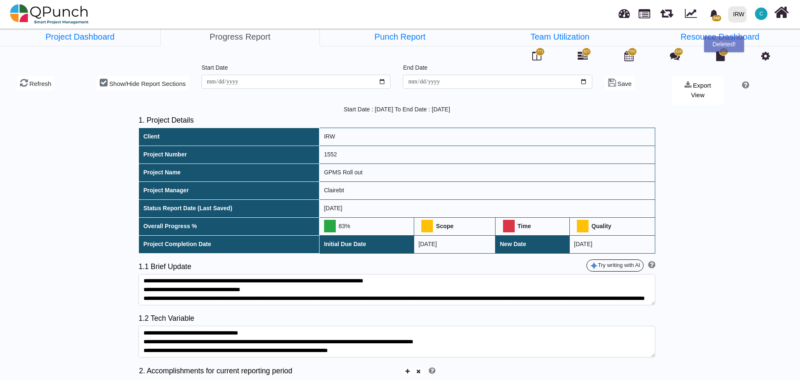
scroll to position [0, 0]
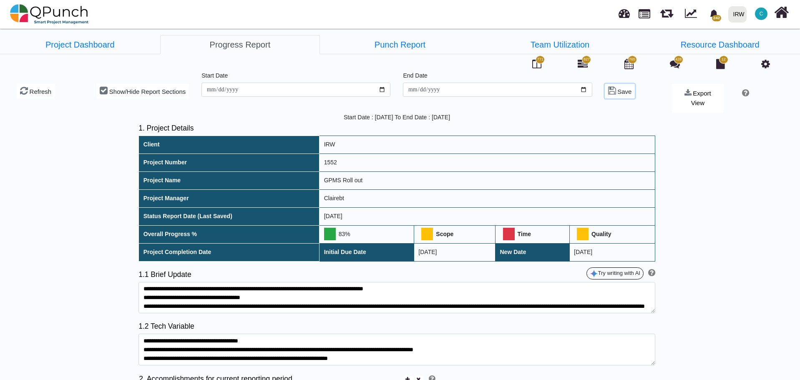
click at [617, 92] on span "Save" at bounding box center [624, 91] width 14 height 7
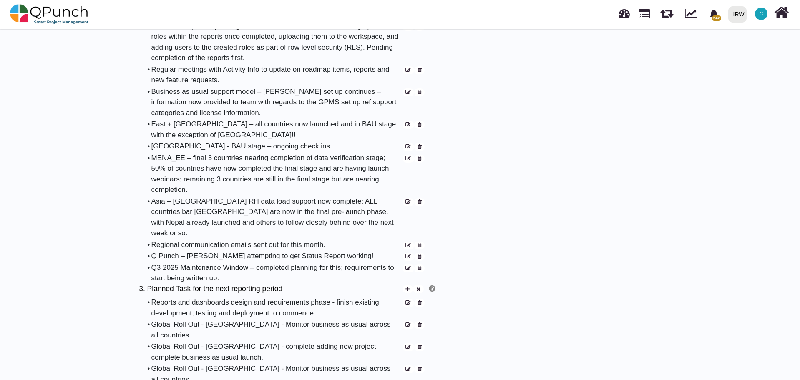
scroll to position [459, 0]
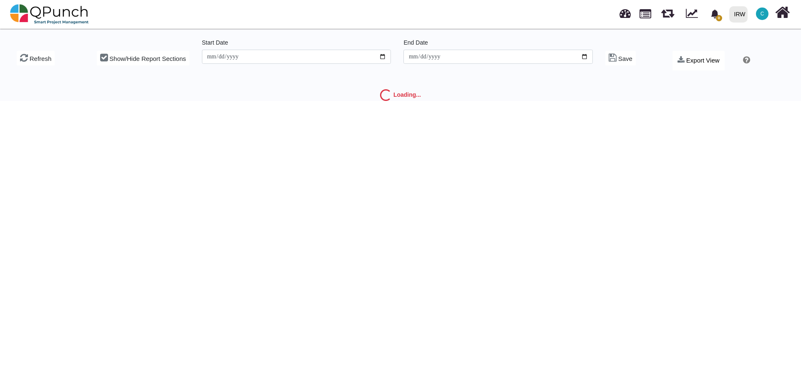
type input "**********"
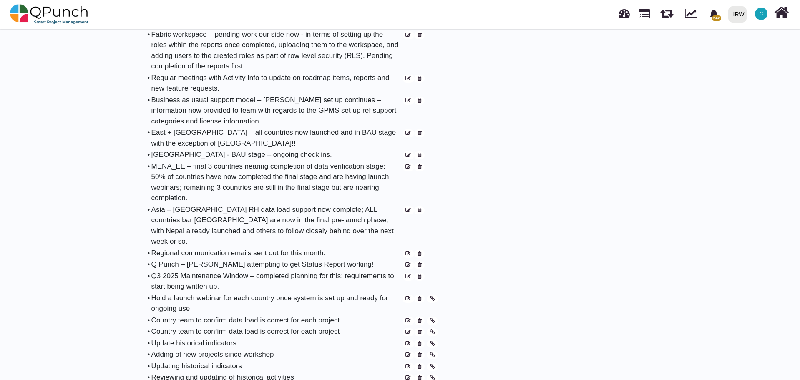
scroll to position [459, 0]
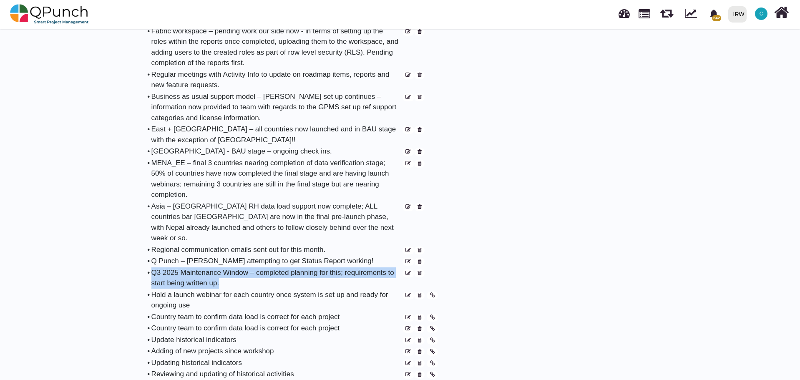
drag, startPoint x: 227, startPoint y: 264, endPoint x: 152, endPoint y: 253, distance: 75.2
click at [152, 267] on div "Q3 2025 Maintenance Window – completed planning for this; requirements to start…" at bounding box center [276, 277] width 250 height 21
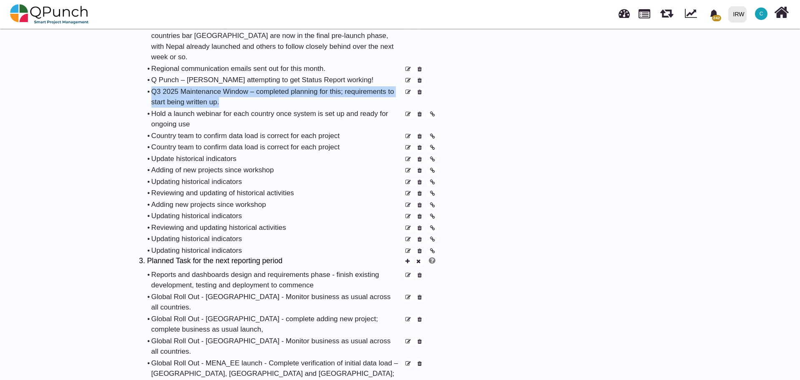
scroll to position [626, 0]
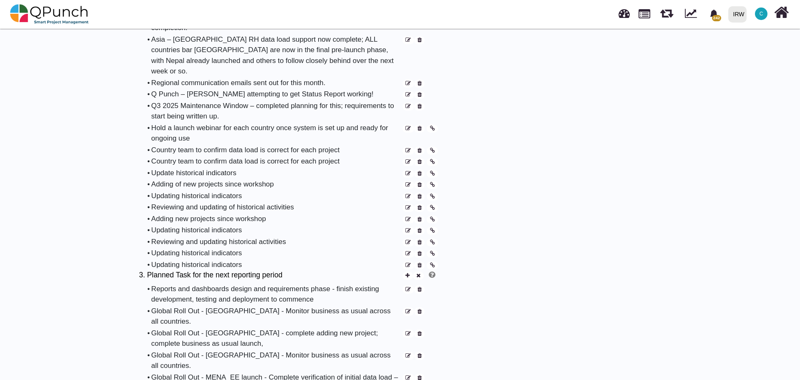
click at [551, 167] on div "2. Accomplishments for current reporting period • Reports and dashboards – ongo…" at bounding box center [397, 9] width 517 height 522
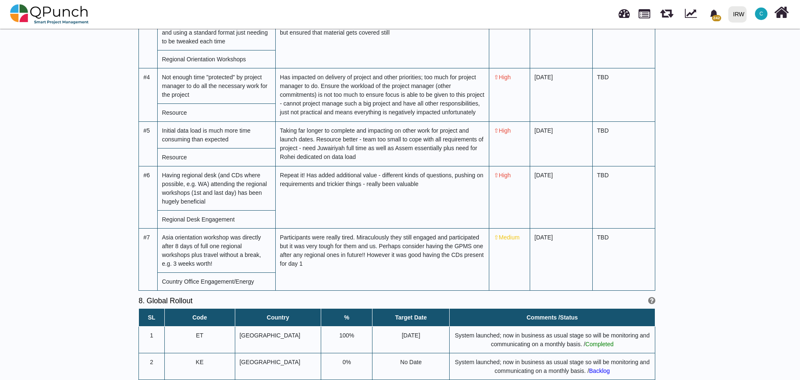
scroll to position [3087, 0]
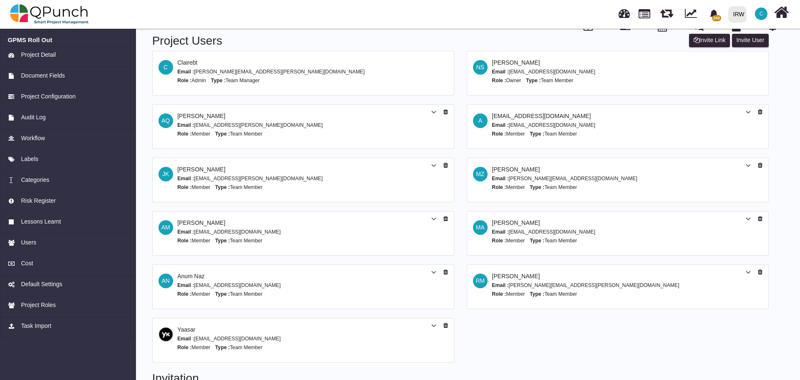
scroll to position [23, 0]
